Goal: Communication & Community: Participate in discussion

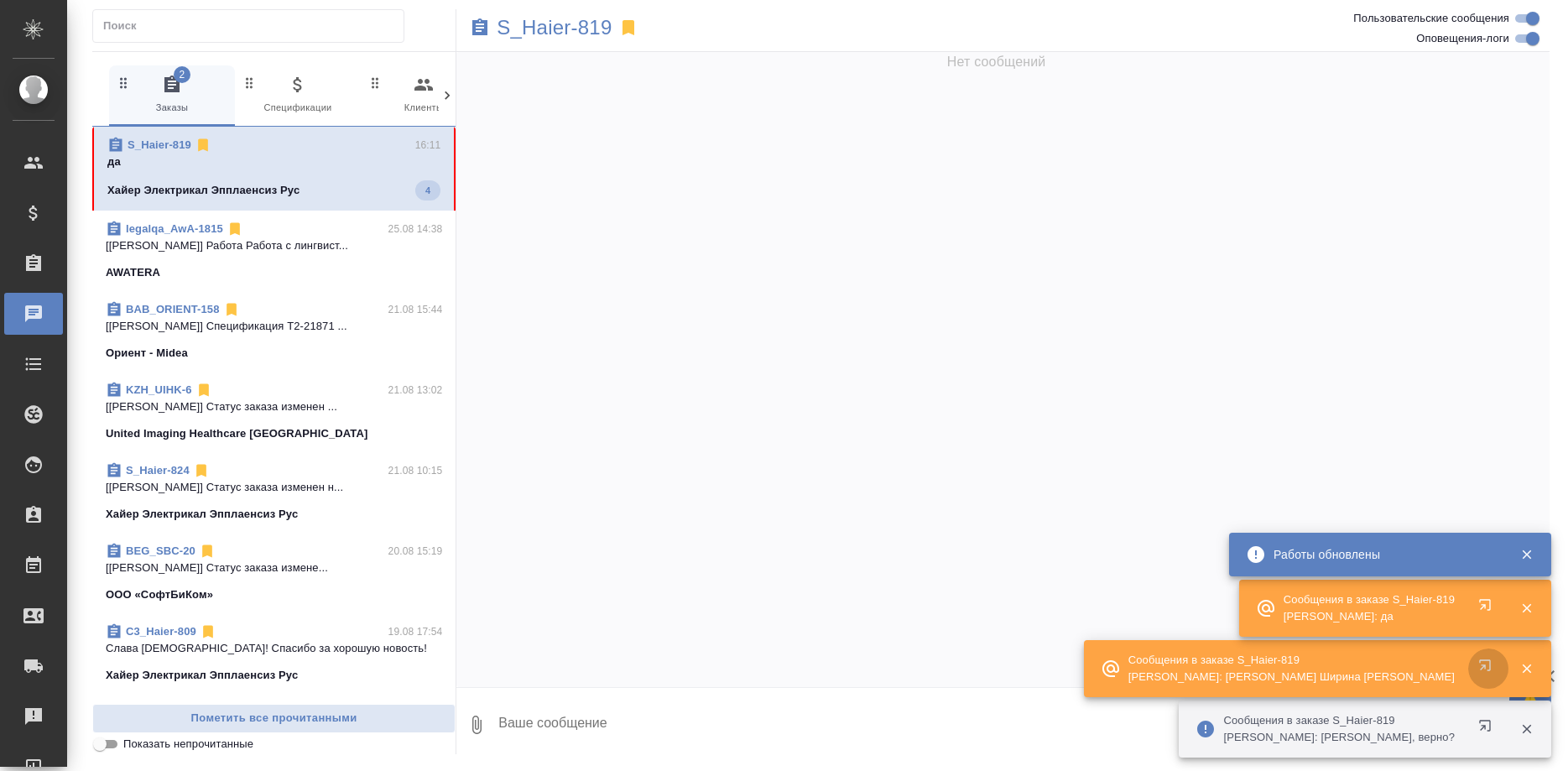
click at [1471, 661] on button "button" at bounding box center [1488, 668] width 41 height 41
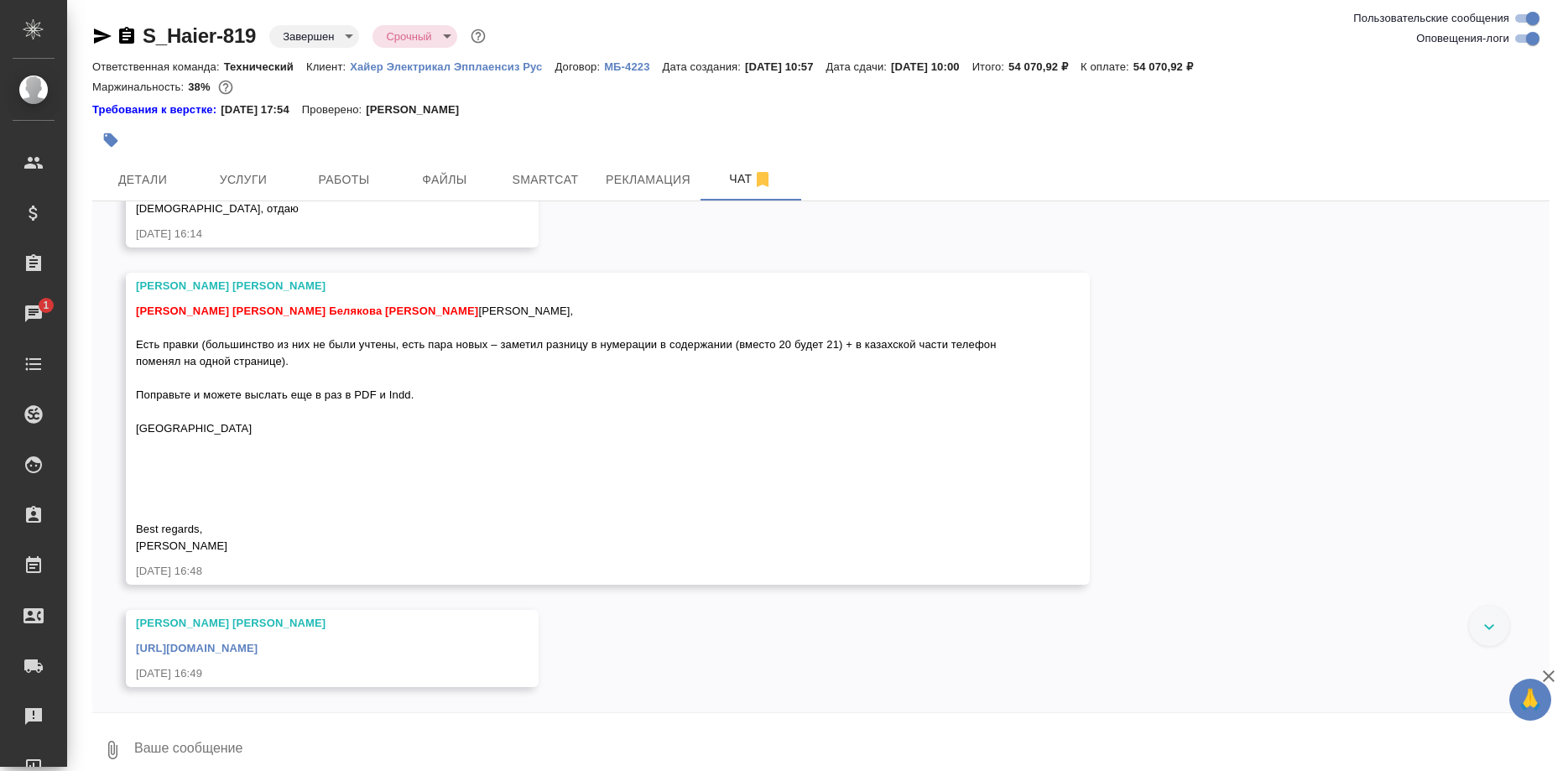
scroll to position [36838, 0]
